Goal: Navigation & Orientation: Find specific page/section

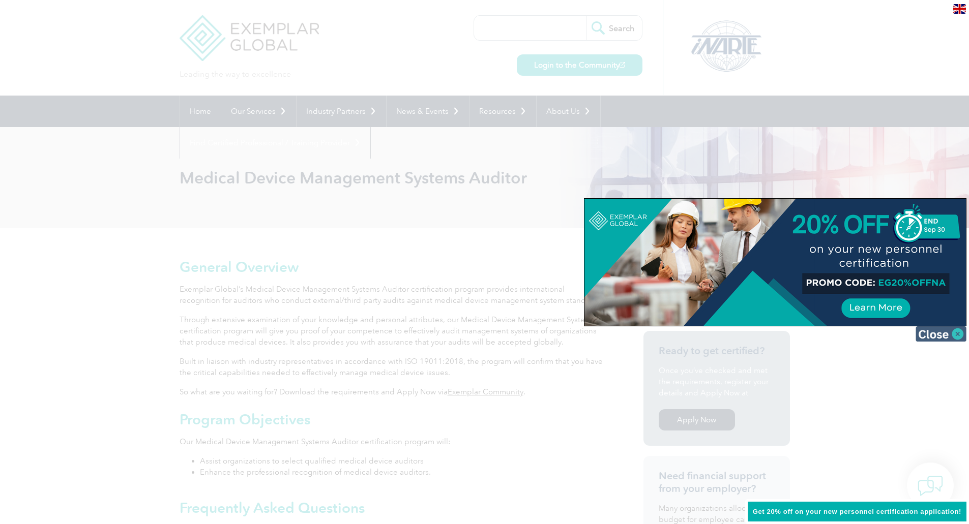
click at [956, 333] on img at bounding box center [941, 334] width 51 height 15
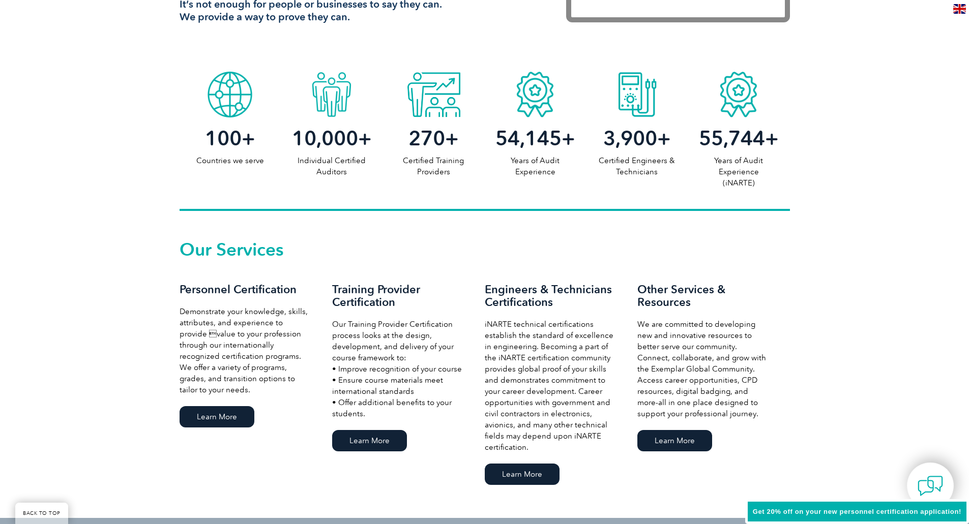
scroll to position [645, 0]
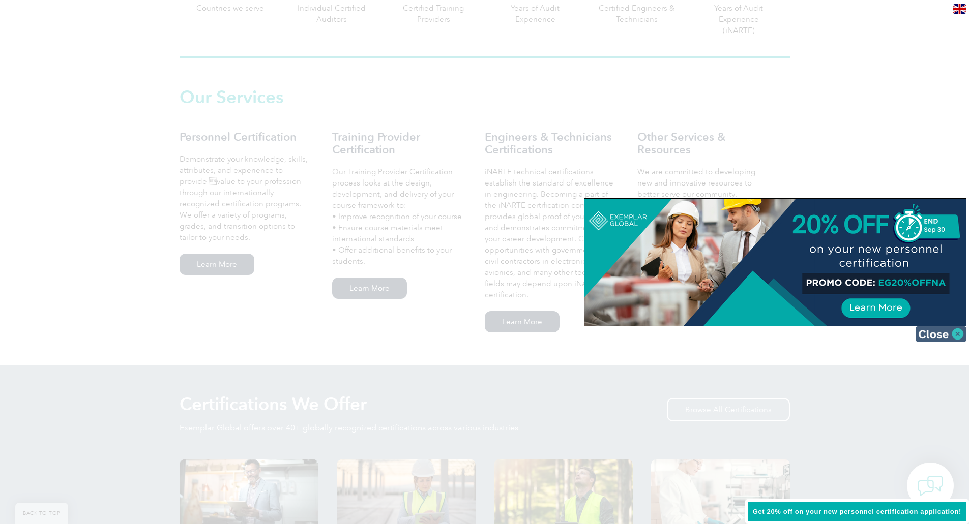
click at [947, 337] on img at bounding box center [941, 334] width 51 height 15
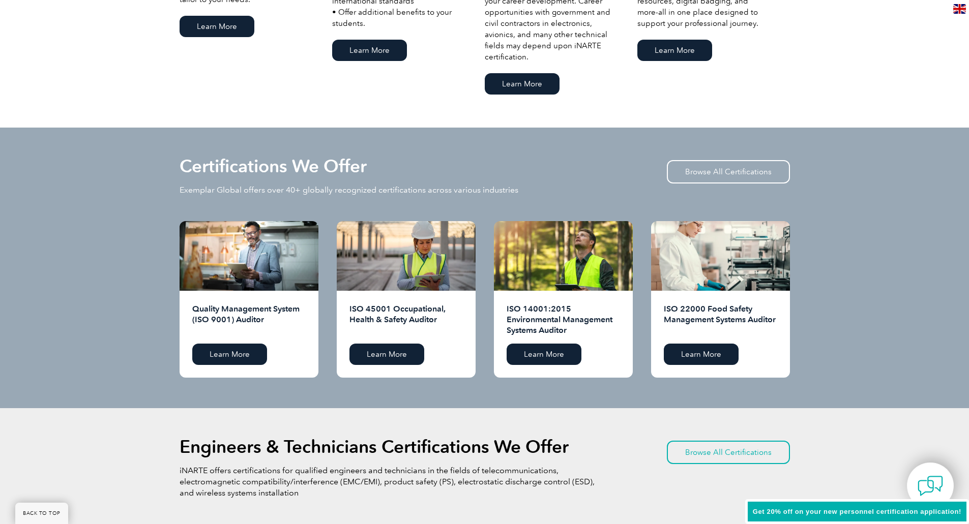
scroll to position [899, 0]
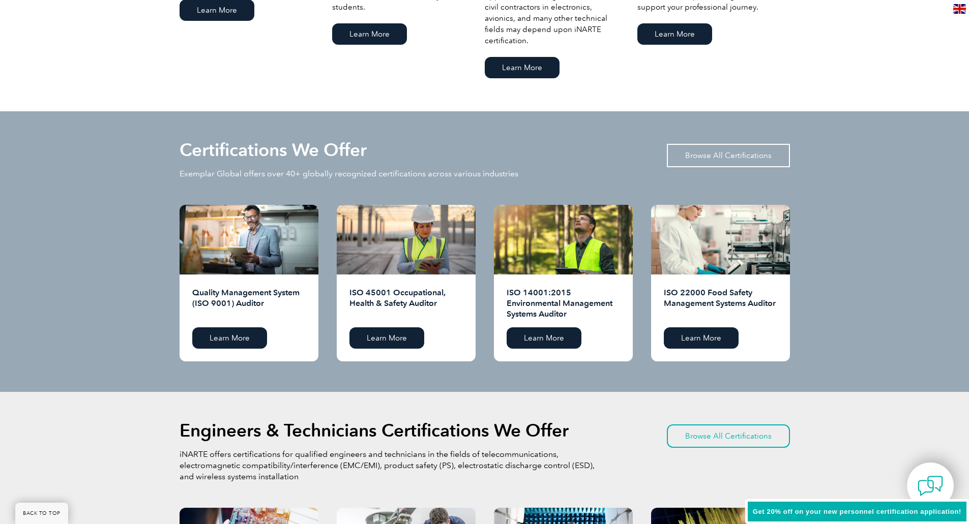
click at [703, 154] on link "Browse All Certifications" at bounding box center [728, 155] width 123 height 23
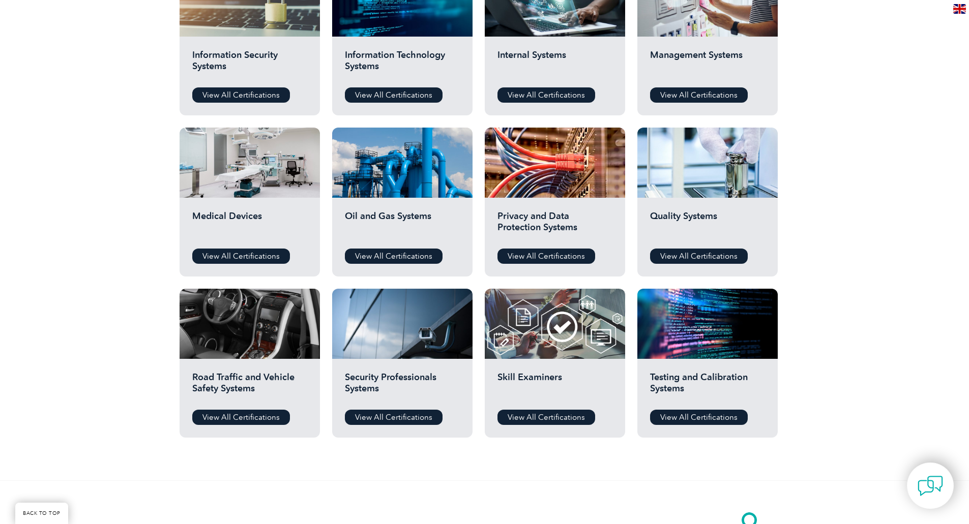
scroll to position [661, 0]
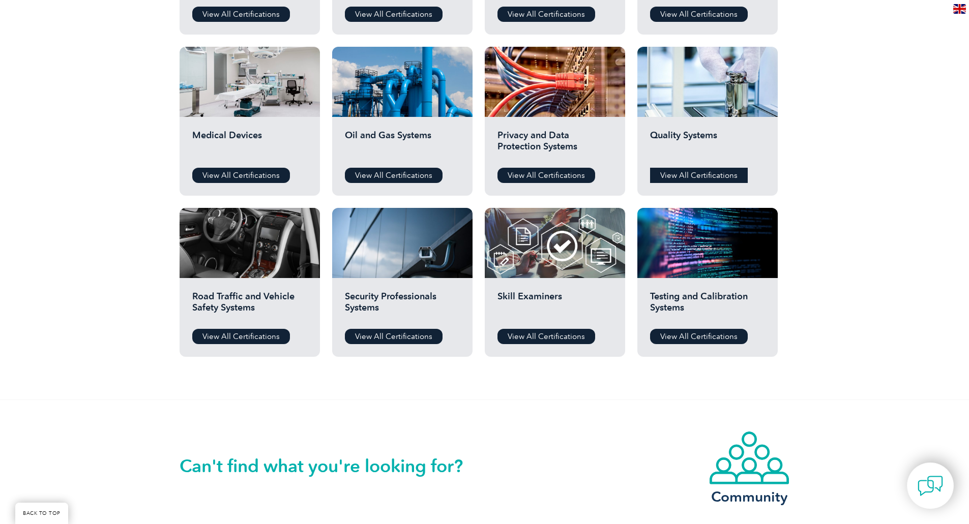
click at [675, 178] on link "View All Certifications" at bounding box center [699, 175] width 98 height 15
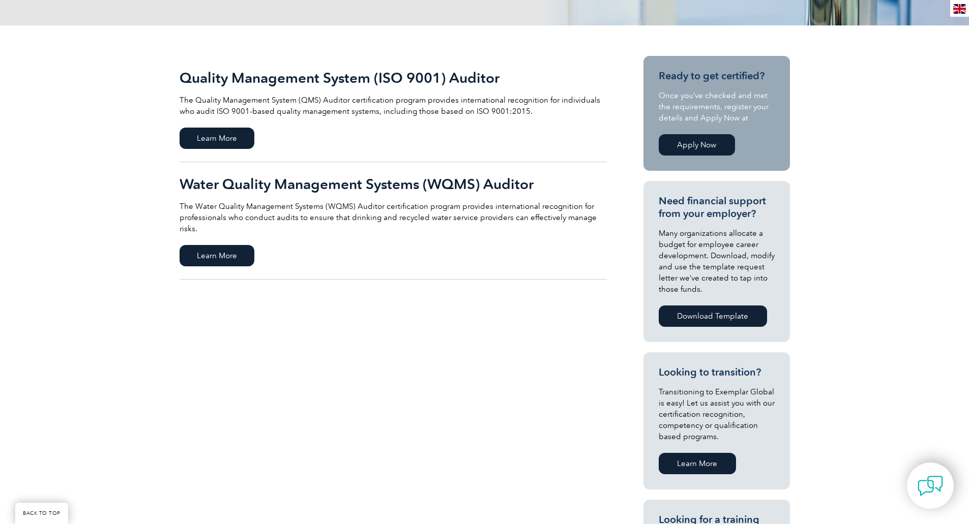
scroll to position [203, 0]
